Goal: Task Accomplishment & Management: Use online tool/utility

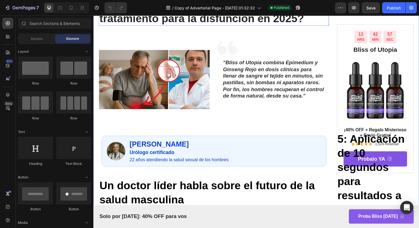
scroll to position [91, 0]
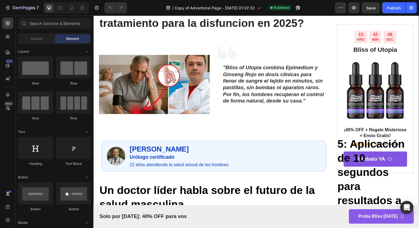
click at [172, 65] on img at bounding box center [155, 86] width 113 height 92
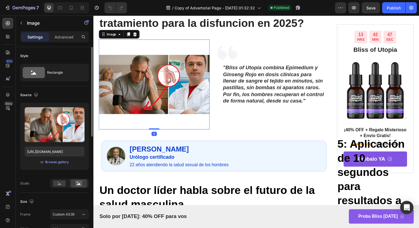
click at [85, 122] on div "Upload Image [URL][DOMAIN_NAME] or Browse gallery" at bounding box center [54, 136] width 69 height 67
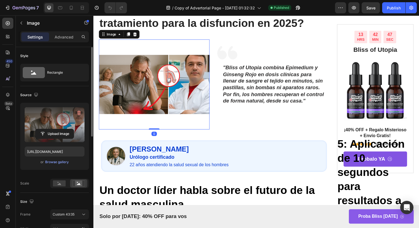
click at [82, 122] on label at bounding box center [55, 124] width 60 height 35
click at [74, 129] on input "file" at bounding box center [54, 133] width 38 height 9
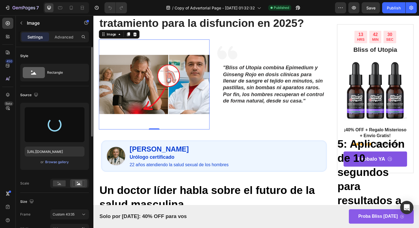
type input "[URL][DOMAIN_NAME]"
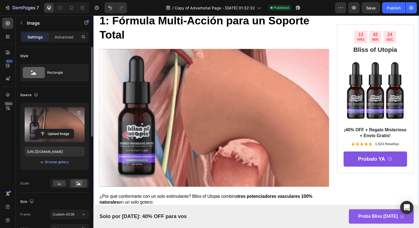
scroll to position [490, 0]
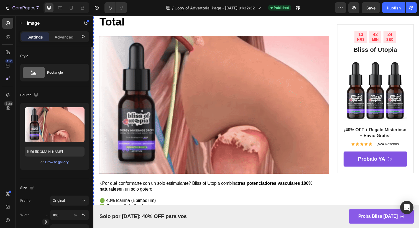
click at [155, 117] on img at bounding box center [216, 106] width 235 height 141
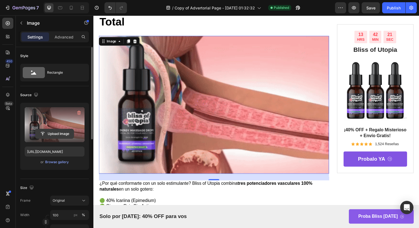
click at [68, 134] on input "file" at bounding box center [54, 133] width 38 height 9
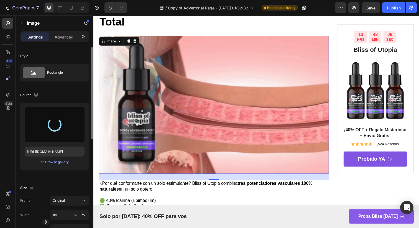
type input "[URL][DOMAIN_NAME]"
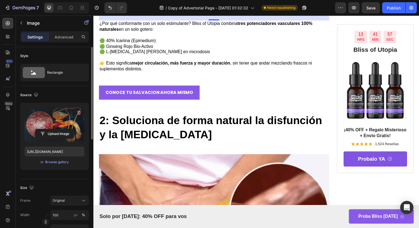
scroll to position [668, 0]
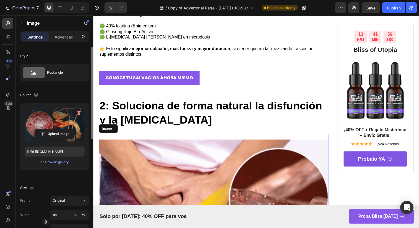
click at [237, 169] on img at bounding box center [216, 212] width 235 height 152
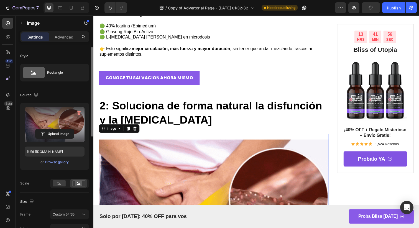
click at [25, 110] on label at bounding box center [55, 124] width 60 height 35
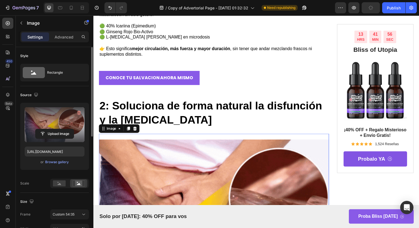
click at [35, 129] on input "file" at bounding box center [54, 133] width 38 height 9
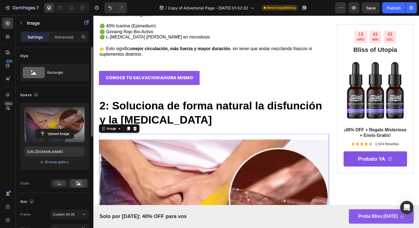
click at [72, 118] on label at bounding box center [55, 124] width 60 height 35
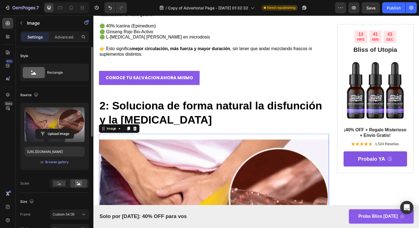
click at [72, 129] on input "file" at bounding box center [54, 133] width 38 height 9
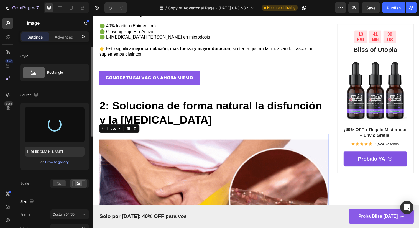
type input "[URL][DOMAIN_NAME]"
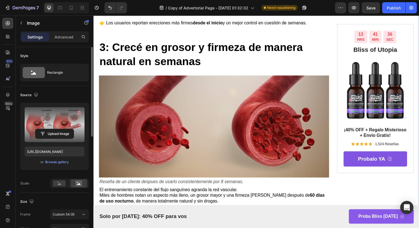
scroll to position [961, 0]
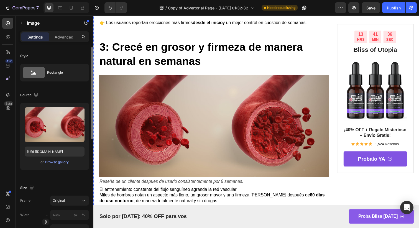
click at [275, 119] on img at bounding box center [216, 128] width 235 height 104
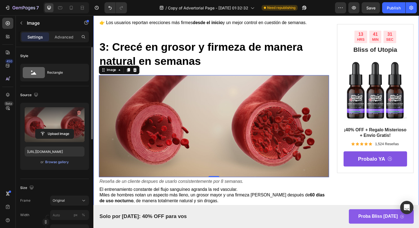
click at [64, 119] on label at bounding box center [55, 124] width 60 height 35
click at [64, 129] on input "file" at bounding box center [54, 133] width 38 height 9
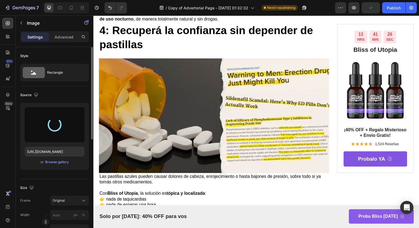
type input "[URL][DOMAIN_NAME]"
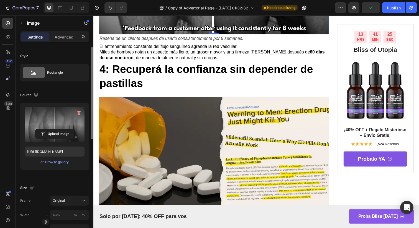
scroll to position [1210, 0]
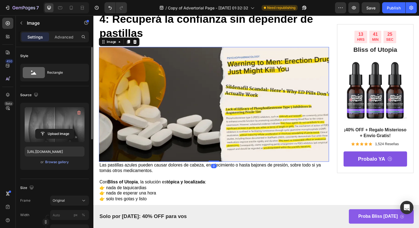
click at [195, 101] on img at bounding box center [216, 106] width 235 height 117
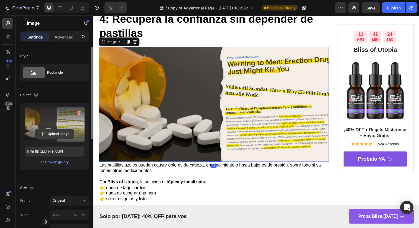
click at [65, 129] on input "file" at bounding box center [54, 133] width 38 height 9
click at [45, 135] on input "file" at bounding box center [54, 133] width 38 height 9
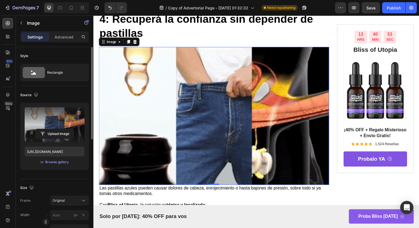
click at [59, 114] on label at bounding box center [55, 124] width 60 height 35
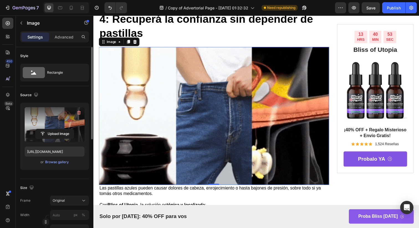
click at [59, 129] on input "file" at bounding box center [54, 133] width 38 height 9
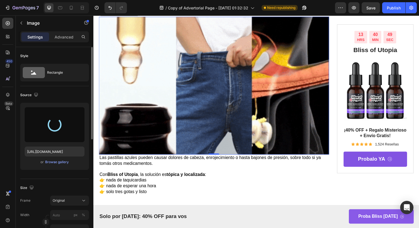
type input "[URL][DOMAIN_NAME]"
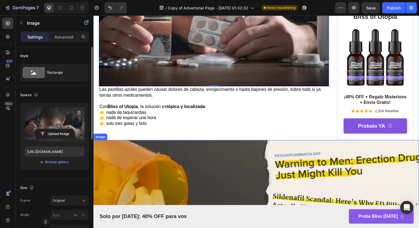
scroll to position [1322, 0]
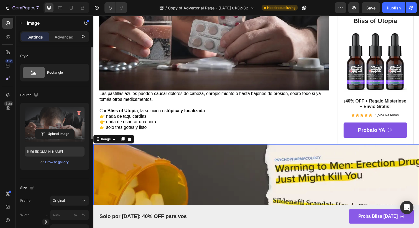
click at [233, 158] on img at bounding box center [259, 230] width 332 height 166
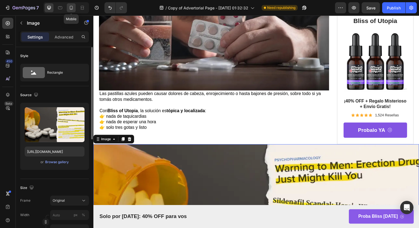
click at [68, 11] on div at bounding box center [71, 7] width 9 height 9
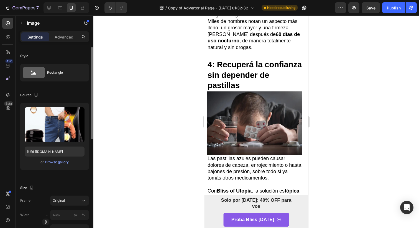
scroll to position [994, 0]
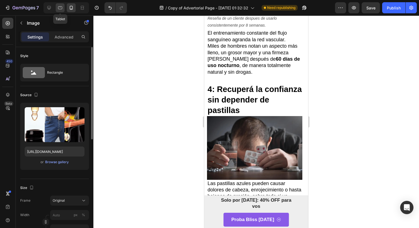
click at [56, 6] on div at bounding box center [60, 7] width 9 height 9
type input "[URL][DOMAIN_NAME]"
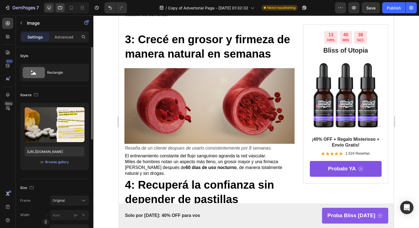
click at [51, 6] on icon at bounding box center [49, 8] width 6 height 6
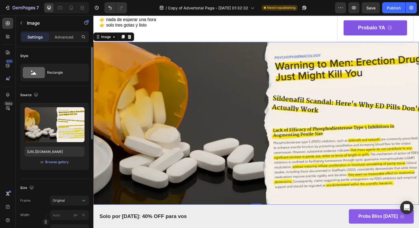
scroll to position [1308, 0]
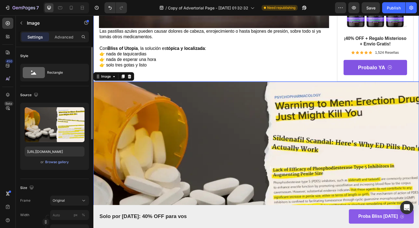
scroll to position [1378, 0]
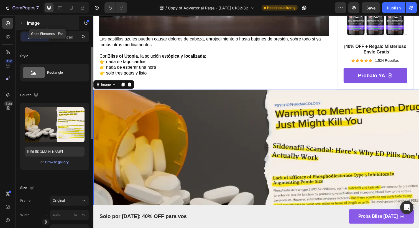
click at [67, 16] on div "Image" at bounding box center [47, 23] width 63 height 14
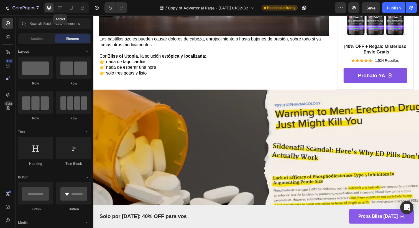
click at [78, 12] on div at bounding box center [82, 7] width 9 height 9
click at [60, 11] on div at bounding box center [60, 7] width 9 height 9
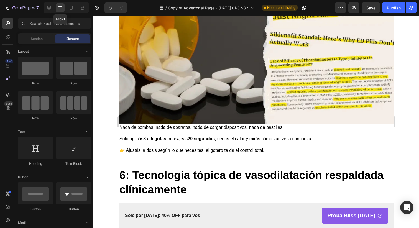
scroll to position [1231, 0]
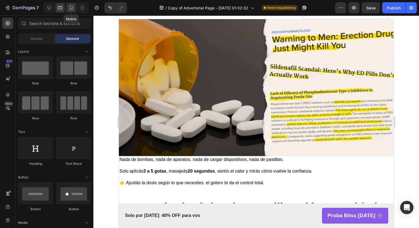
click at [68, 9] on icon at bounding box center [71, 8] width 6 height 6
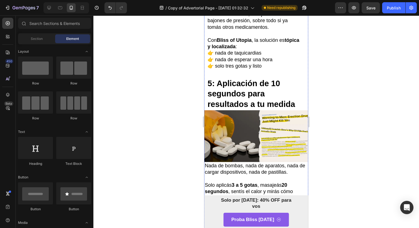
scroll to position [1164, 0]
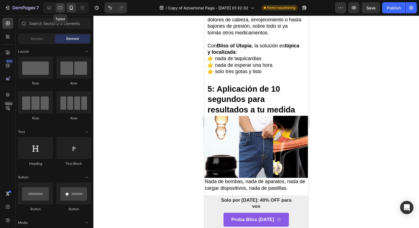
click at [60, 8] on icon at bounding box center [60, 8] width 6 height 6
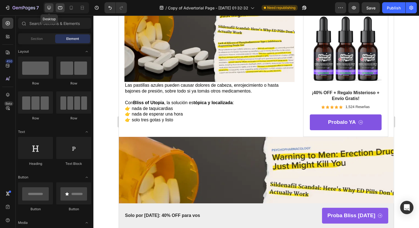
click at [50, 10] on icon at bounding box center [49, 8] width 6 height 6
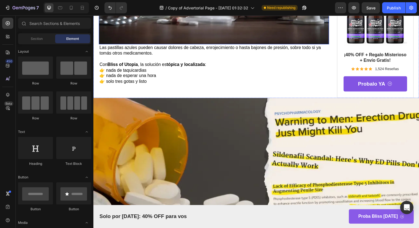
scroll to position [1390, 0]
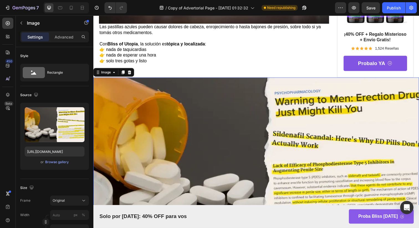
click at [147, 79] on img at bounding box center [259, 162] width 332 height 166
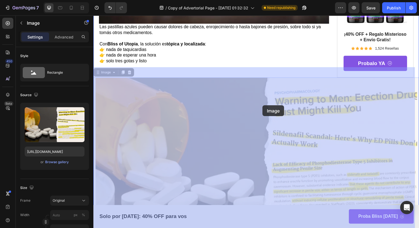
drag, startPoint x: 310, startPoint y: 79, endPoint x: 266, endPoint y: 107, distance: 52.7
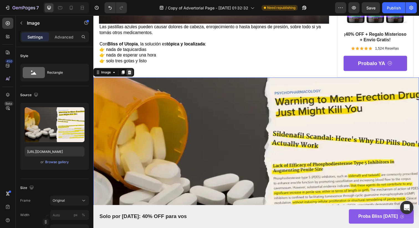
click at [127, 70] on div at bounding box center [130, 73] width 7 height 7
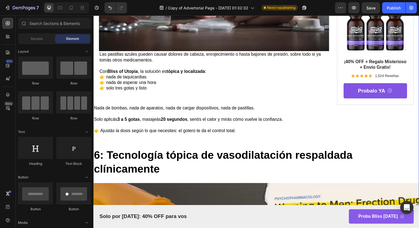
scroll to position [1360, 0]
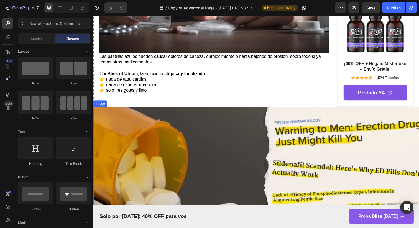
click at [185, 125] on img at bounding box center [259, 192] width 332 height 166
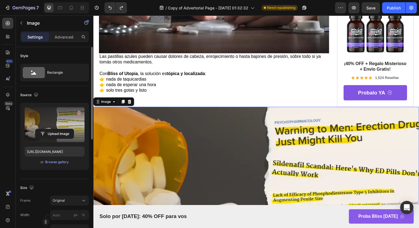
click at [59, 124] on label at bounding box center [55, 124] width 60 height 35
click at [59, 129] on input "file" at bounding box center [54, 133] width 38 height 9
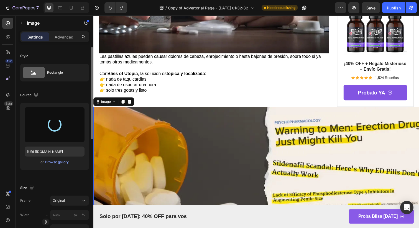
type input "[URL][DOMAIN_NAME]"
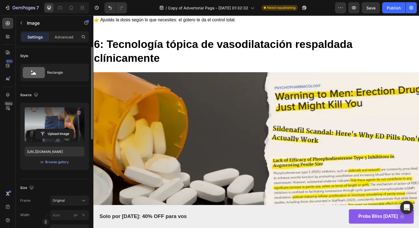
scroll to position [1670, 0]
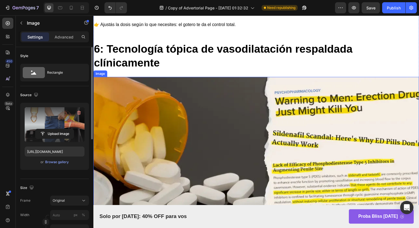
click at [261, 165] on img at bounding box center [259, 161] width 332 height 166
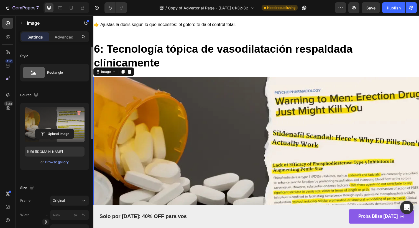
click at [52, 115] on label at bounding box center [55, 124] width 60 height 35
click at [52, 129] on input "file" at bounding box center [54, 133] width 38 height 9
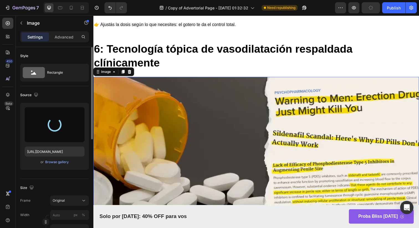
type input "[URL][DOMAIN_NAME]"
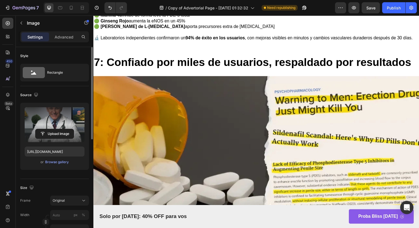
scroll to position [2143, 0]
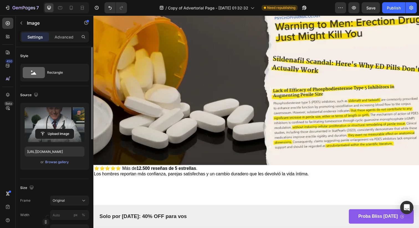
click at [186, 75] on img at bounding box center [259, 85] width 332 height 166
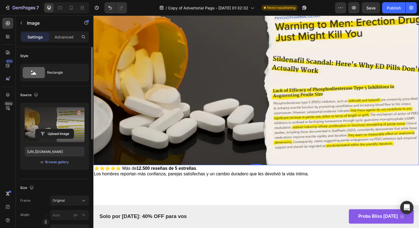
click at [53, 110] on label at bounding box center [55, 124] width 60 height 35
click at [53, 129] on input "file" at bounding box center [54, 133] width 38 height 9
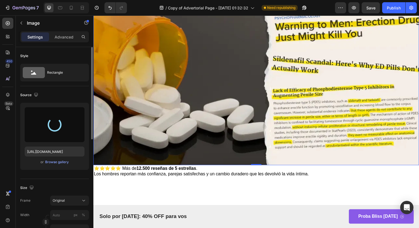
type input "[URL][DOMAIN_NAME]"
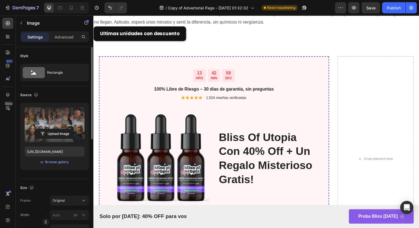
scroll to position [2710, 0]
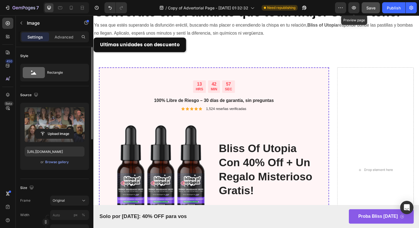
click at [370, 9] on span "Save" at bounding box center [370, 8] width 9 height 5
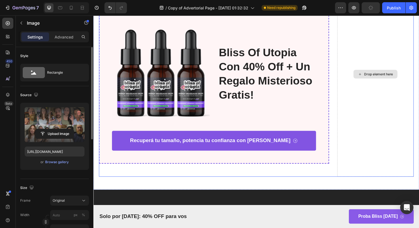
scroll to position [2855, 0]
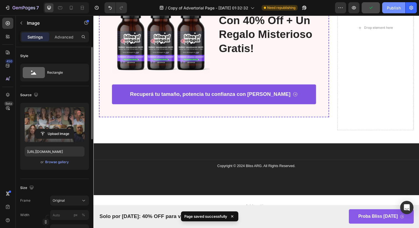
click at [388, 6] on div "Publish" at bounding box center [394, 8] width 14 height 6
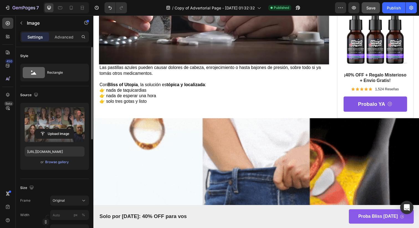
scroll to position [1372, 0]
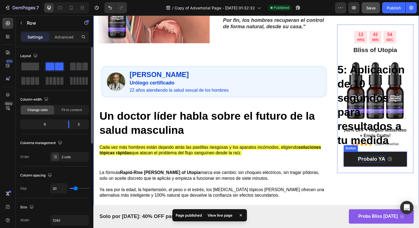
scroll to position [13, 0]
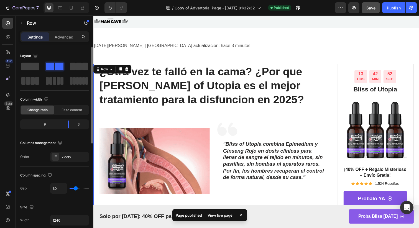
click at [242, 216] on icon at bounding box center [241, 215] width 6 height 6
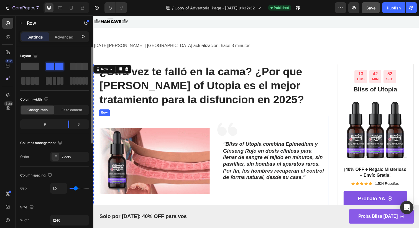
scroll to position [0, 0]
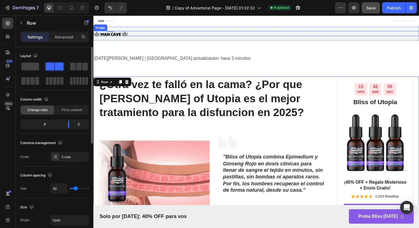
click at [125, 32] on img at bounding box center [110, 33] width 35 height 5
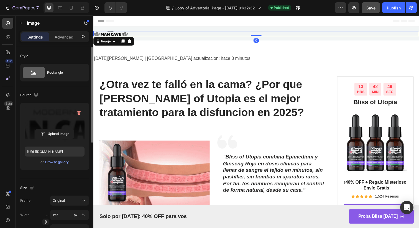
click at [58, 117] on label at bounding box center [55, 124] width 60 height 35
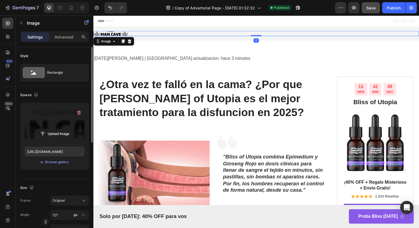
click at [58, 129] on input "file" at bounding box center [54, 133] width 38 height 9
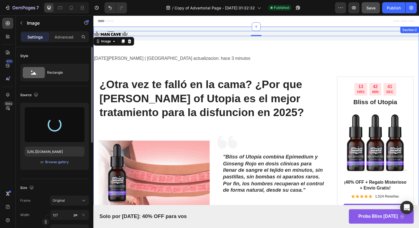
type input "[URL][DOMAIN_NAME]"
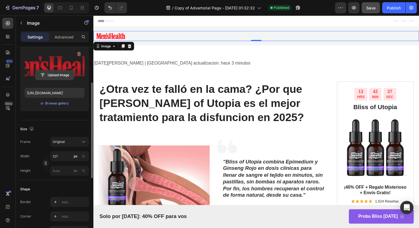
scroll to position [65, 0]
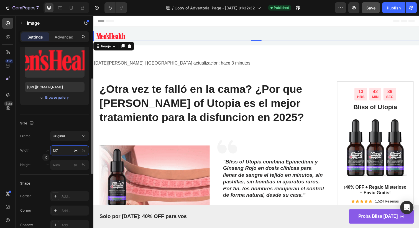
click at [58, 149] on input "127" at bounding box center [69, 150] width 39 height 10
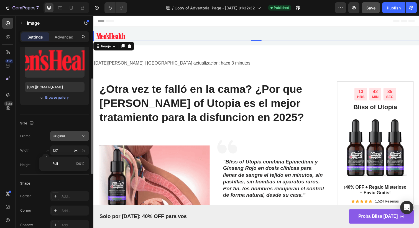
click at [64, 136] on span "Original" at bounding box center [59, 135] width 12 height 5
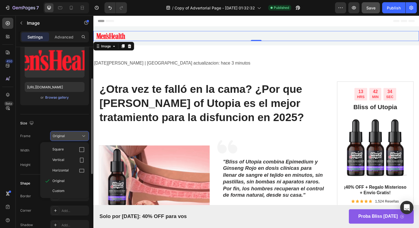
click at [71, 136] on div "Original" at bounding box center [66, 135] width 27 height 5
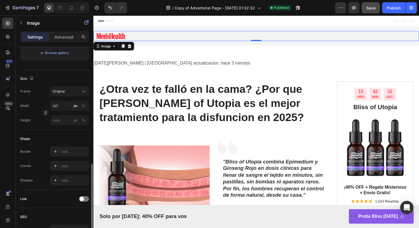
scroll to position [43, 0]
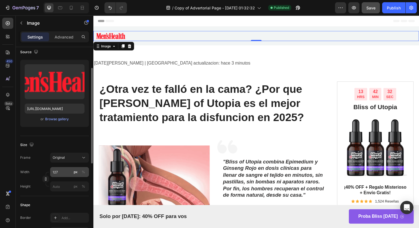
click at [77, 175] on button "px" at bounding box center [75, 172] width 7 height 7
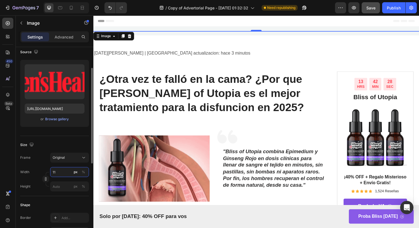
type input "1"
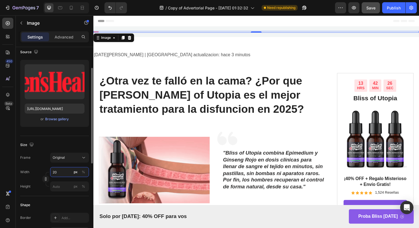
type input "2"
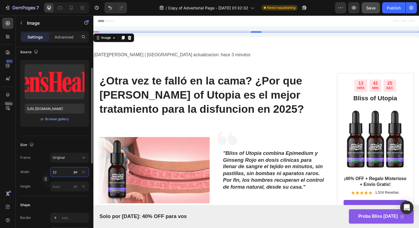
type input "220"
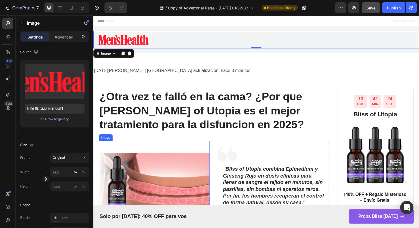
click at [179, 101] on strong "¿Otra vez te falló en la cama? ¿Por que [PERSON_NAME] of Utopia es el mejor tra…" at bounding box center [203, 112] width 209 height 41
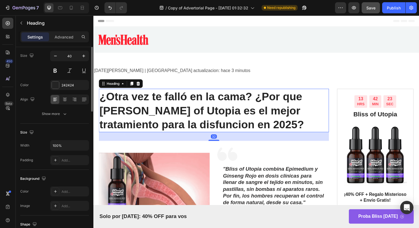
scroll to position [0, 0]
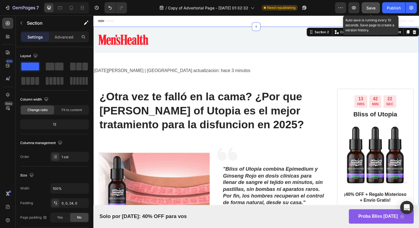
click at [375, 13] on button "Save" at bounding box center [370, 7] width 18 height 11
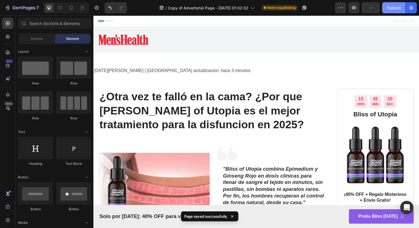
click at [384, 7] on button "Publish" at bounding box center [393, 7] width 23 height 11
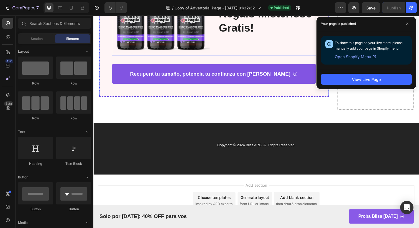
scroll to position [2899, 0]
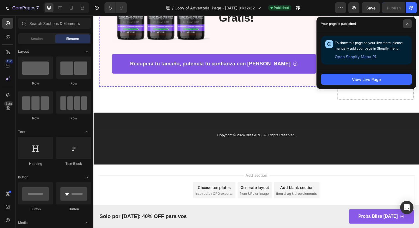
click at [403, 25] on span at bounding box center [407, 23] width 9 height 9
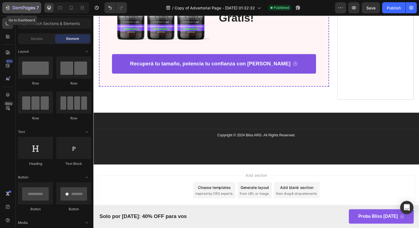
click at [4, 4] on button "7" at bounding box center [21, 7] width 39 height 11
